Goal: Task Accomplishment & Management: Manage account settings

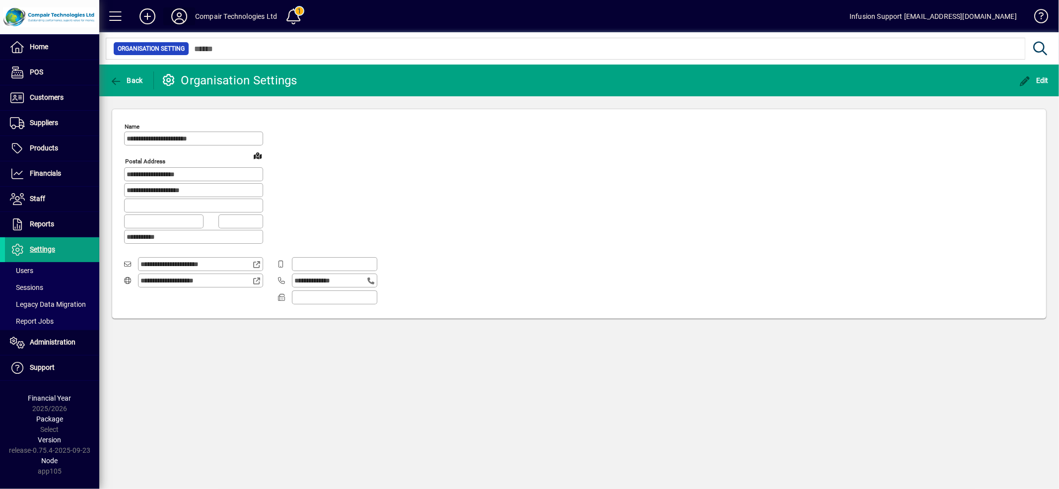
click at [176, 13] on icon at bounding box center [179, 16] width 20 height 16
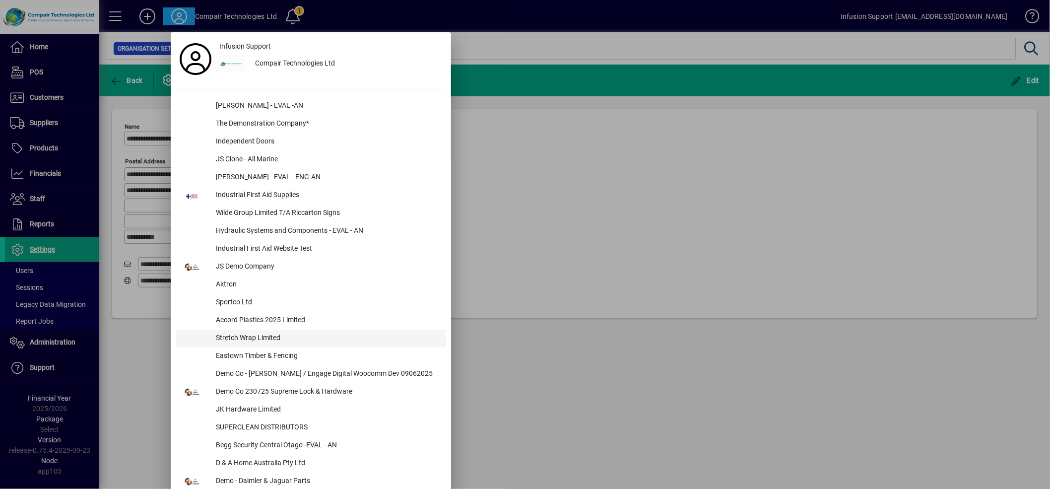
click at [236, 334] on div "Stretch Wrap Limited" at bounding box center [327, 339] width 238 height 18
